Goal: Information Seeking & Learning: Learn about a topic

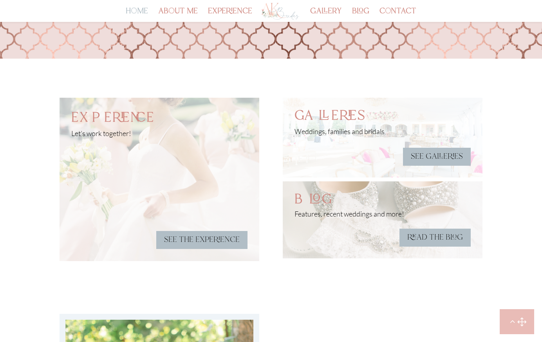
scroll to position [1948, 0]
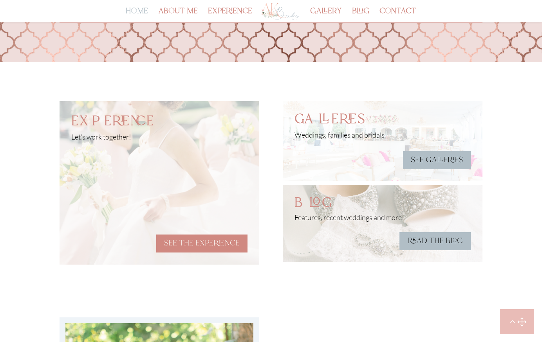
click at [204, 239] on link "see the experience" at bounding box center [201, 244] width 91 height 18
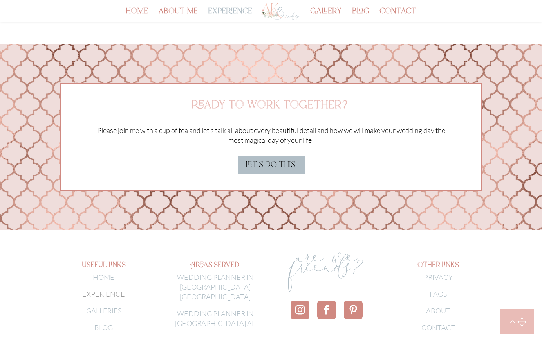
scroll to position [2329, 0]
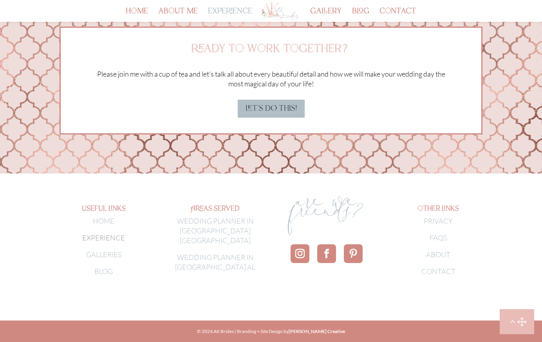
click at [217, 258] on link "WEDDING PLANNER IN [GEOGRAPHIC_DATA] AL" at bounding box center [215, 262] width 80 height 18
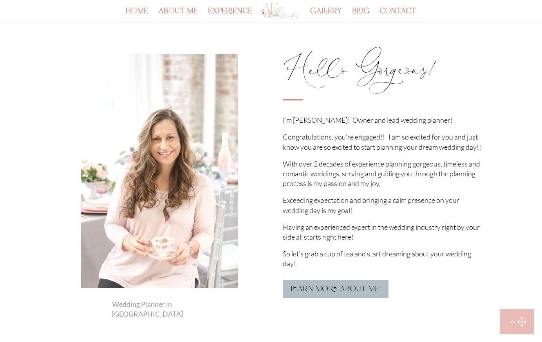
scroll to position [760, 0]
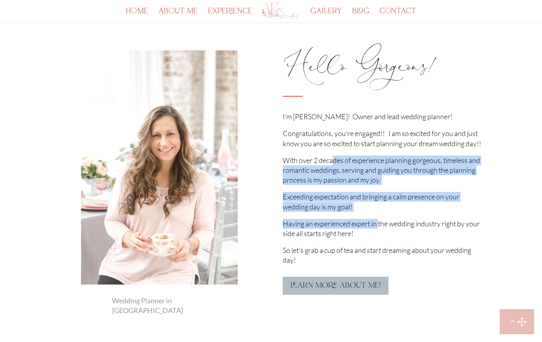
drag, startPoint x: 332, startPoint y: 168, endPoint x: 378, endPoint y: 236, distance: 82.1
click at [378, 235] on div "I’m [PERSON_NAME]! Owner and lead wedding planner! Congratulations, you’re enga…" at bounding box center [383, 188] width 200 height 153
click at [378, 236] on p "Having an experienced expert in the wedding industry right by your side all sta…" at bounding box center [383, 232] width 200 height 27
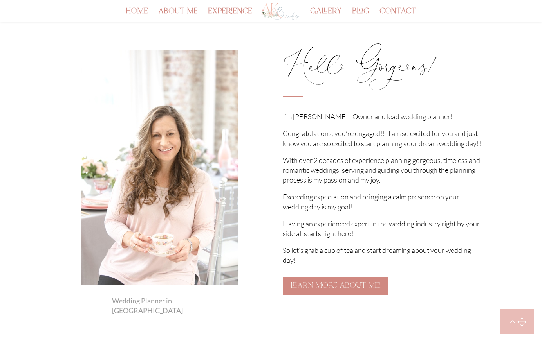
click at [361, 295] on link "learn more about me!" at bounding box center [336, 286] width 106 height 18
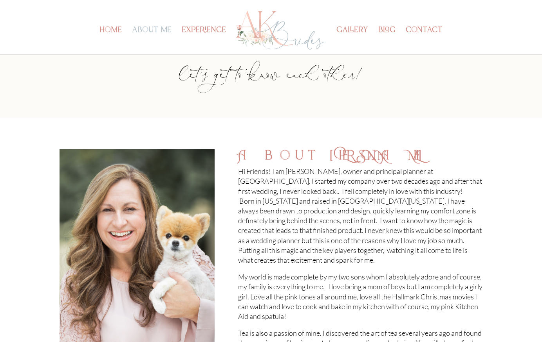
scroll to position [59, 0]
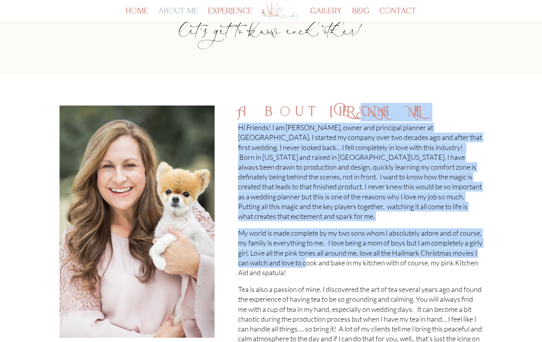
drag, startPoint x: 268, startPoint y: 121, endPoint x: 362, endPoint y: 268, distance: 174.8
click at [363, 268] on div "About Anita Hi Friends! I am Anita Casano Kanellis, owner and principal planner…" at bounding box center [360, 235] width 244 height 258
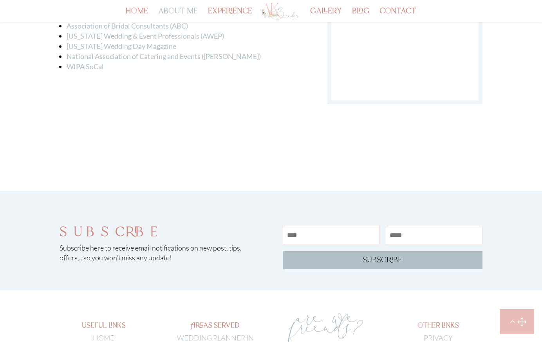
scroll to position [1365, 0]
